Goal: Task Accomplishment & Management: Use online tool/utility

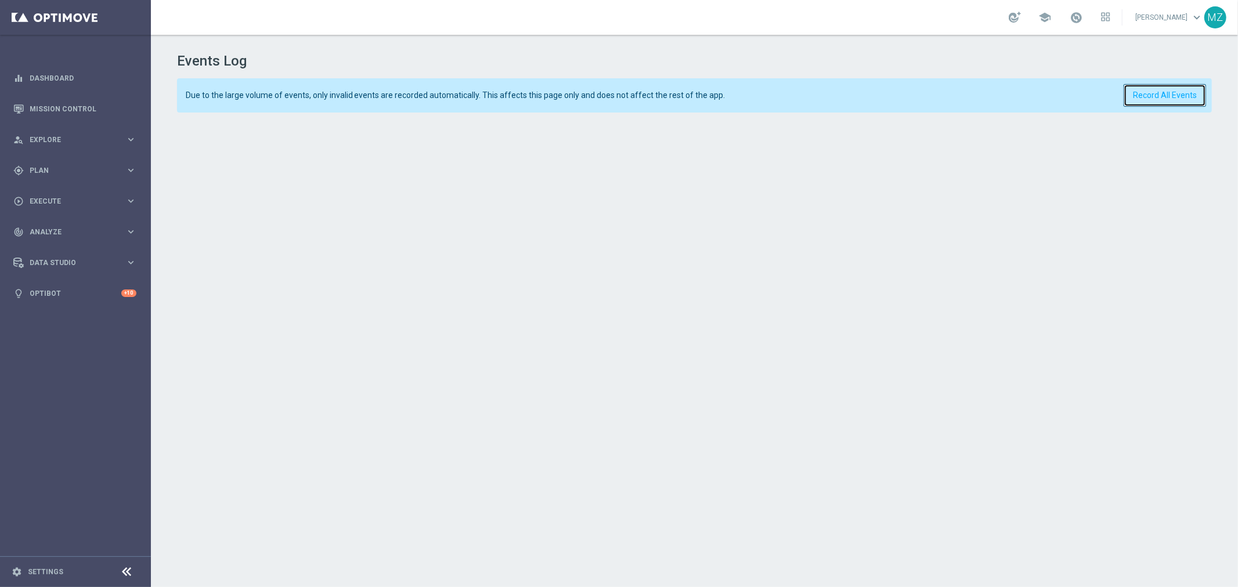
click at [1156, 95] on button "Record All Events" at bounding box center [1164, 95] width 82 height 23
click at [1175, 88] on button "Record All Events" at bounding box center [1164, 95] width 82 height 23
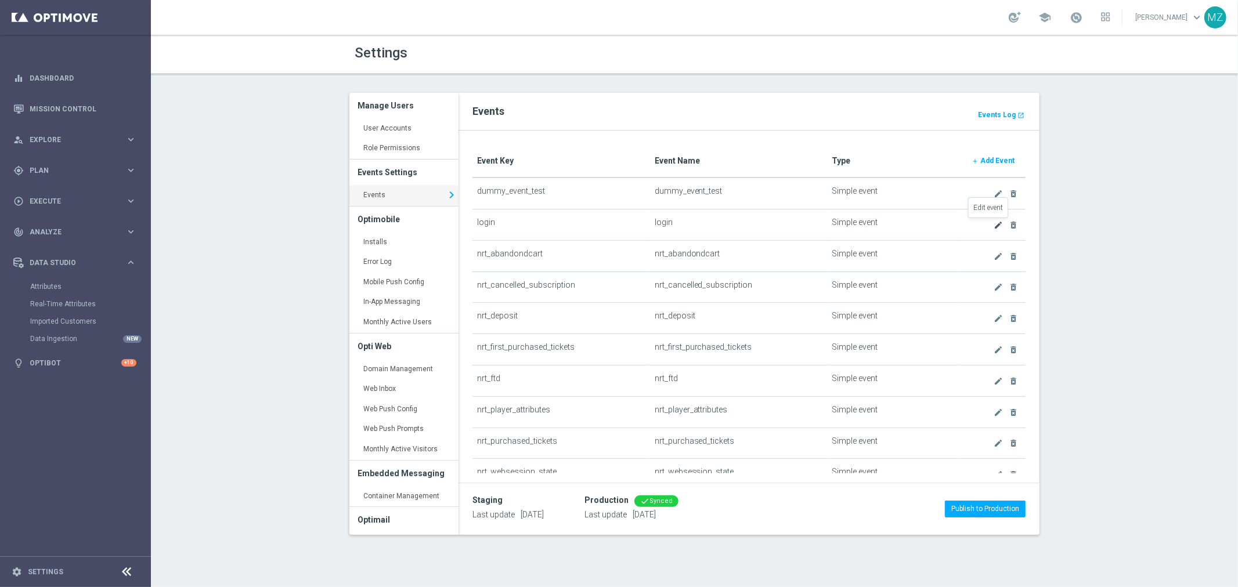
click at [993, 222] on icon "create" at bounding box center [997, 224] width 9 height 9
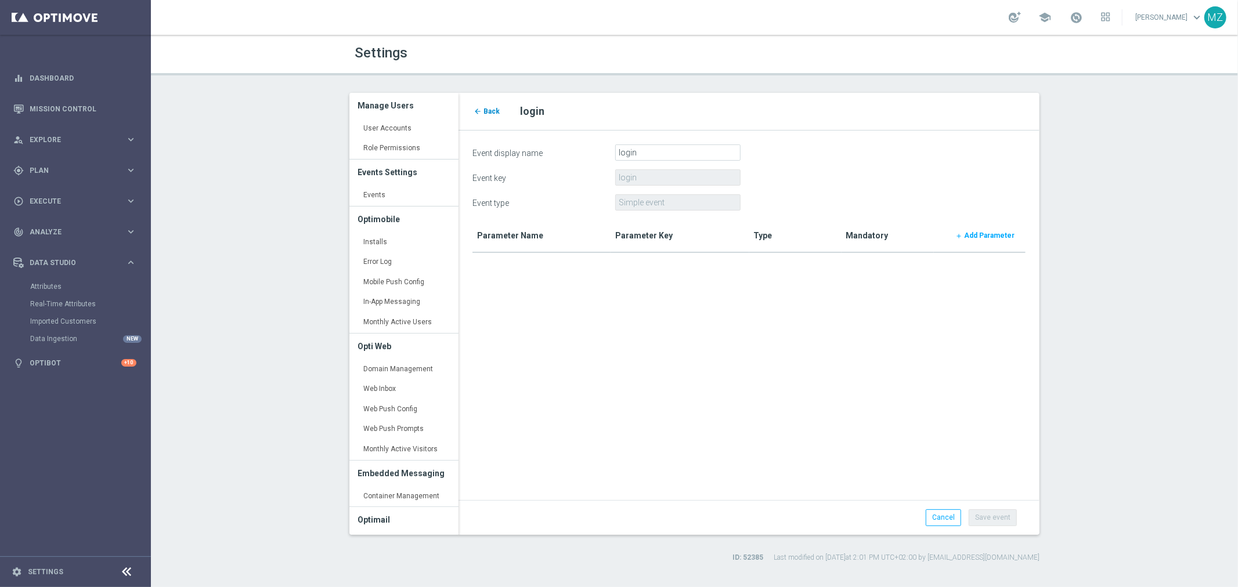
click at [486, 109] on span "Back" at bounding box center [491, 111] width 16 height 8
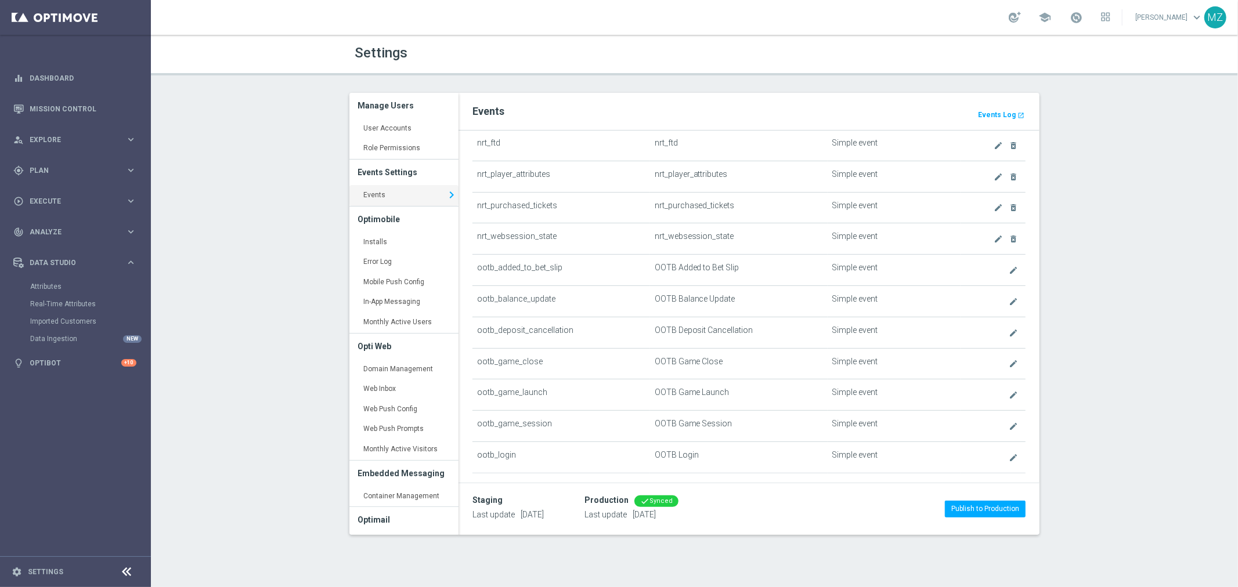
scroll to position [258, 0]
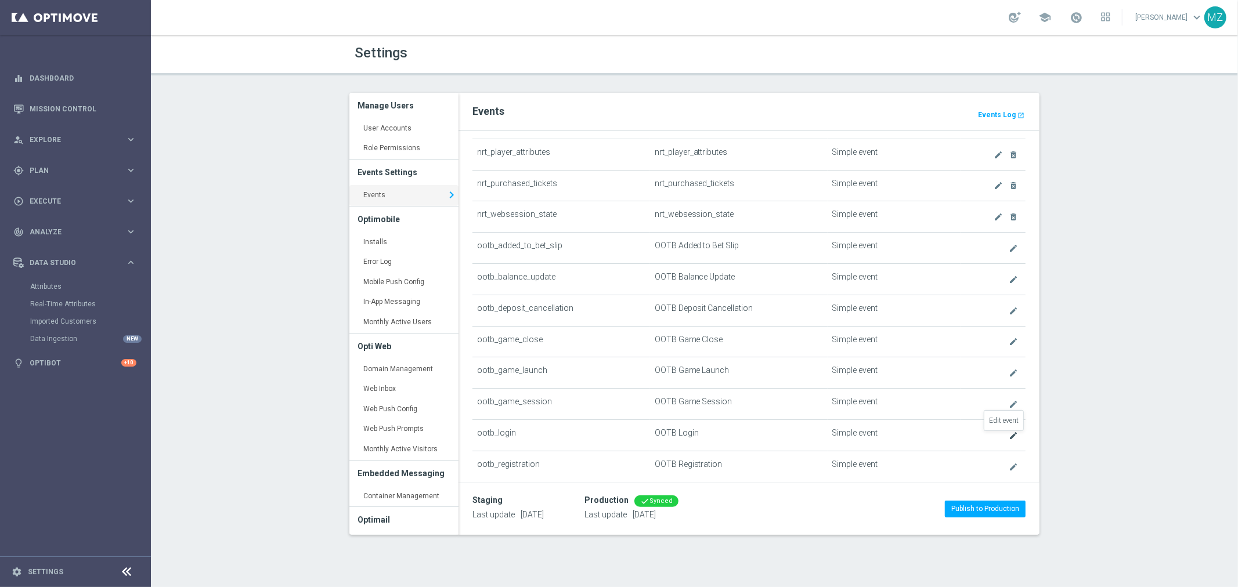
click at [1008, 438] on icon "create" at bounding box center [1012, 435] width 9 height 9
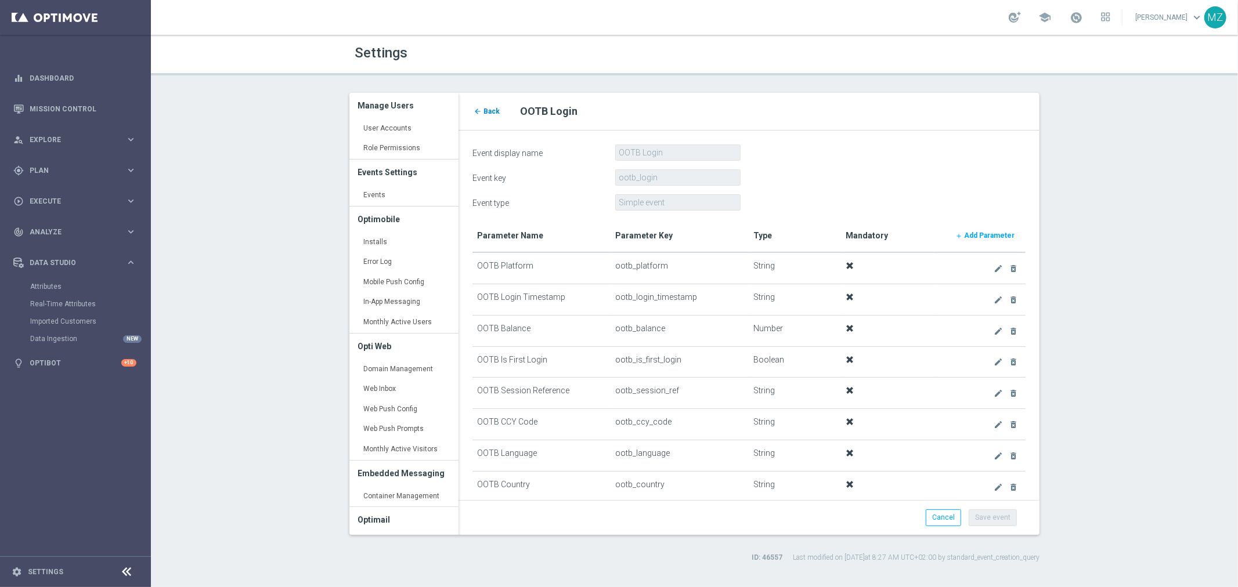
click at [486, 113] on span "Back" at bounding box center [491, 111] width 16 height 8
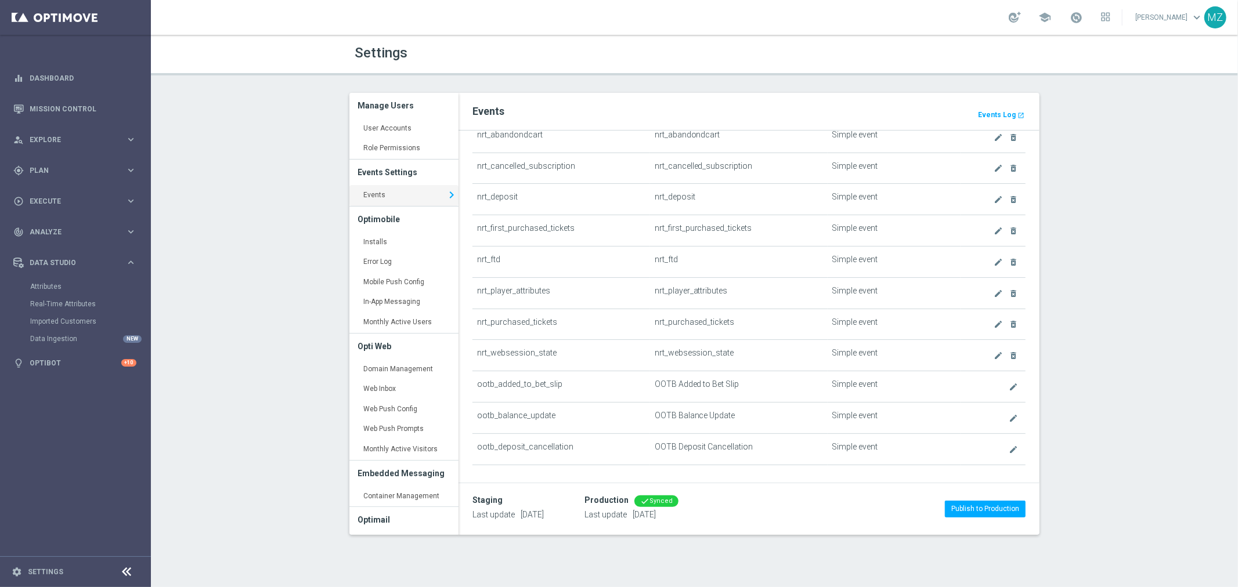
scroll to position [129, 0]
